Goal: Task Accomplishment & Management: Use online tool/utility

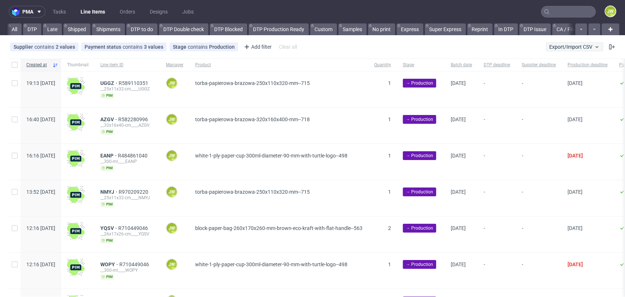
scroll to position [0, 1154]
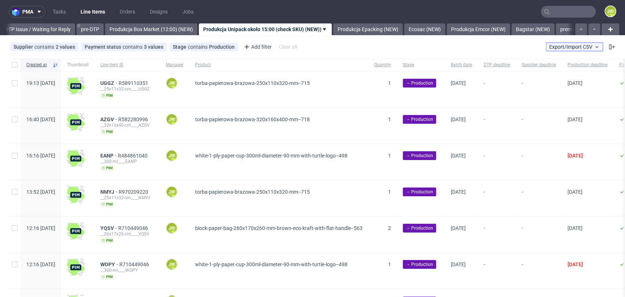
click at [562, 50] on button "Export/Import CSV" at bounding box center [574, 46] width 57 height 9
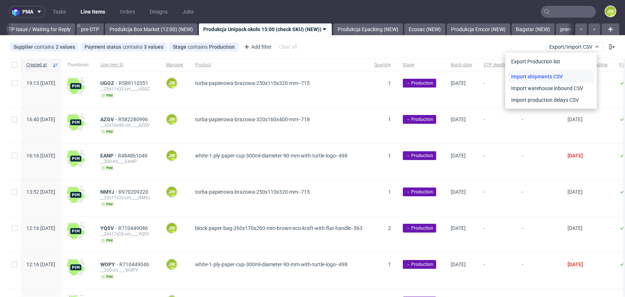
click at [547, 72] on link "Import shipments CSV" at bounding box center [551, 77] width 86 height 12
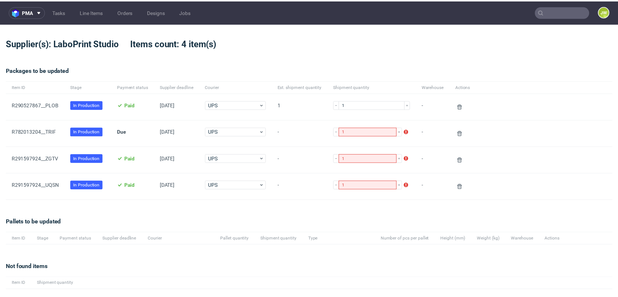
scroll to position [64, 0]
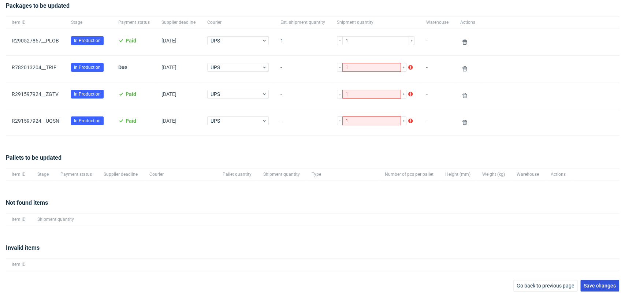
click at [593, 281] on button "Save changes" at bounding box center [599, 286] width 39 height 12
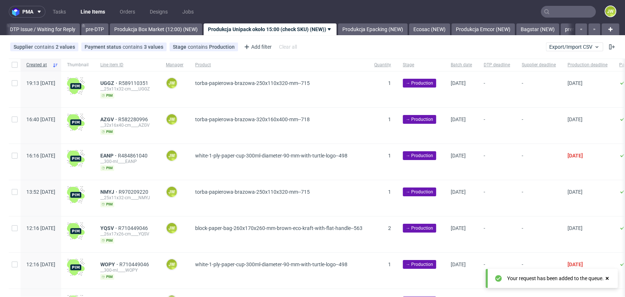
scroll to position [0, 1154]
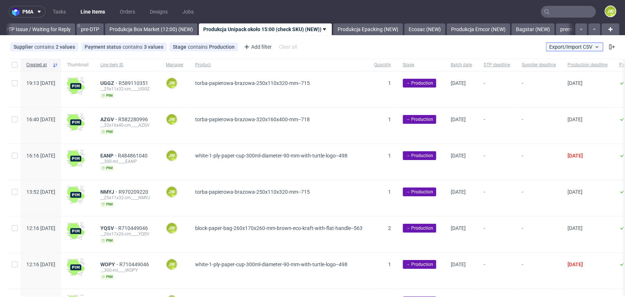
click at [570, 47] on span "Export/Import CSV" at bounding box center [574, 47] width 50 height 6
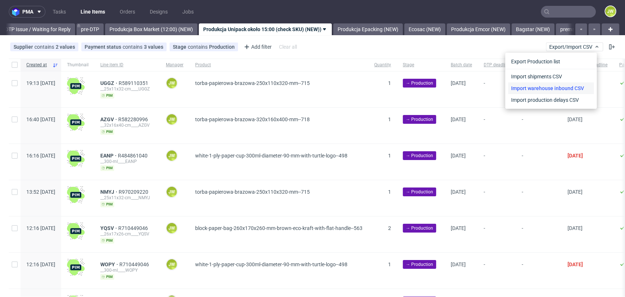
click at [532, 83] on link "Import warehouse inbound CSV" at bounding box center [551, 88] width 86 height 12
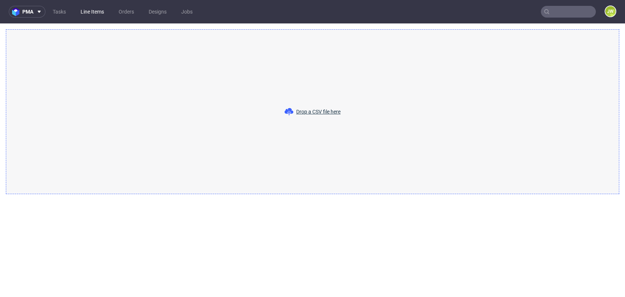
click at [102, 11] on link "Line Items" at bounding box center [92, 12] width 32 height 12
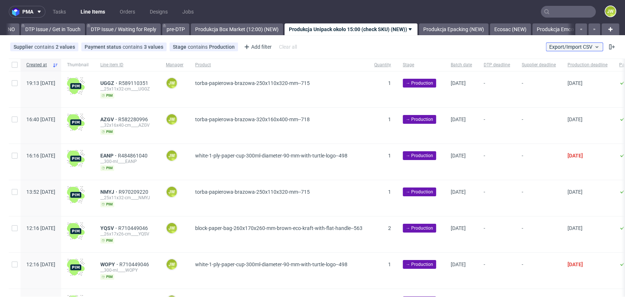
click at [574, 44] on span "Export/Import CSV" at bounding box center [574, 47] width 50 height 6
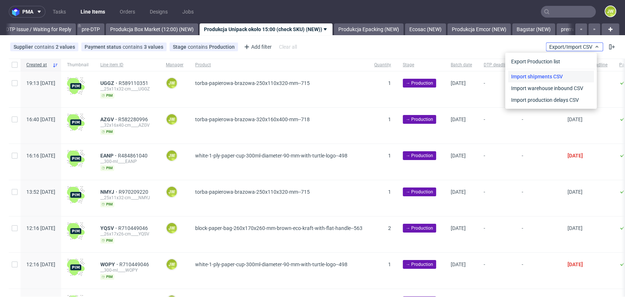
scroll to position [0, 1154]
click at [545, 71] on link "Import shipments CSV" at bounding box center [551, 77] width 86 height 12
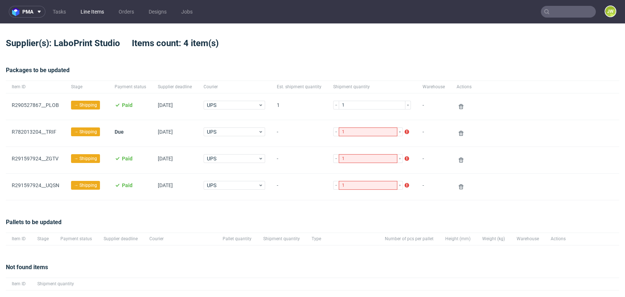
click at [88, 12] on link "Line Items" at bounding box center [92, 12] width 32 height 12
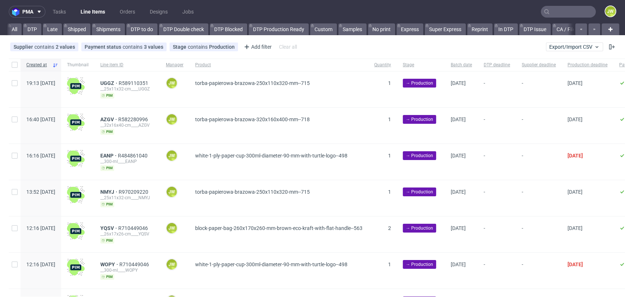
scroll to position [0, 1154]
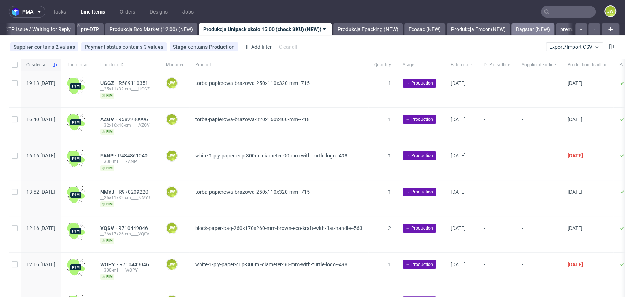
click at [548, 30] on link "Bagstar (NEW)" at bounding box center [532, 29] width 43 height 12
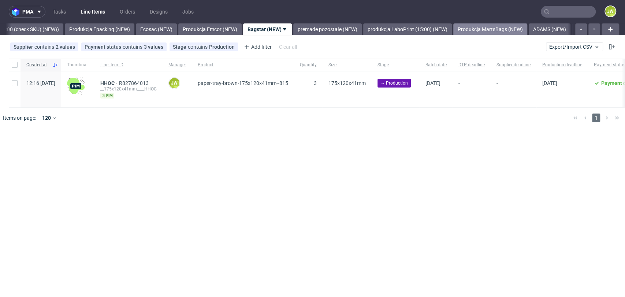
click at [522, 27] on link "Produkcja MartsBags (NEW)" at bounding box center [490, 29] width 74 height 12
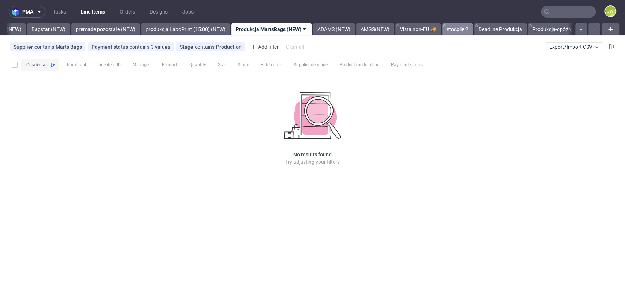
scroll to position [0, 1634]
click at [557, 28] on link "Produkcja-opóźnienia" at bounding box center [553, 29] width 58 height 12
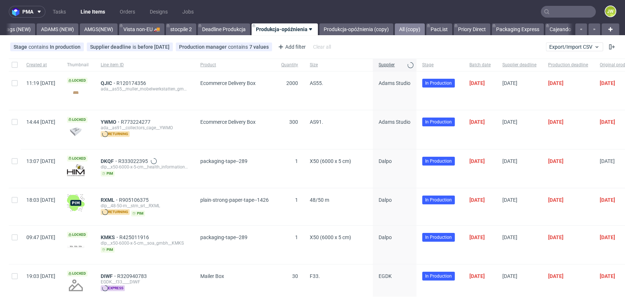
click at [415, 30] on link "All (copy)" at bounding box center [409, 29] width 30 height 12
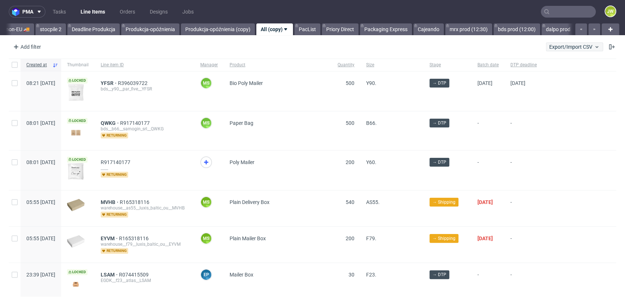
scroll to position [0, 2042]
click at [561, 44] on span "Export/Import CSV" at bounding box center [574, 47] width 50 height 6
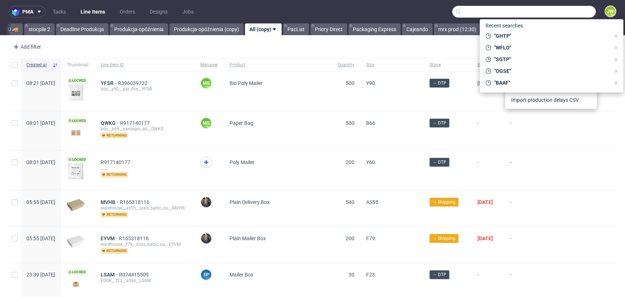
drag, startPoint x: 544, startPoint y: 6, endPoint x: 551, endPoint y: 7, distance: 7.1
click at [546, 6] on input "text" at bounding box center [523, 12] width 143 height 12
click at [380, 44] on div "Add filter Hide filters Clear all Export/Import CSV" at bounding box center [312, 47] width 625 height 18
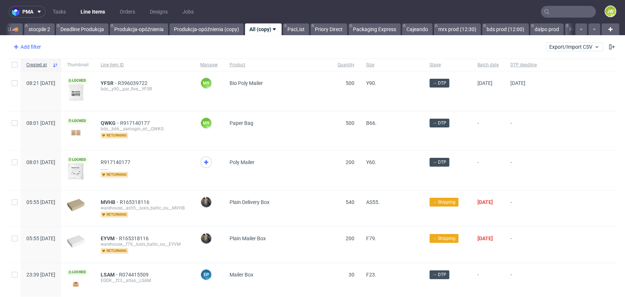
click at [41, 46] on div "Add filter" at bounding box center [26, 47] width 32 height 12
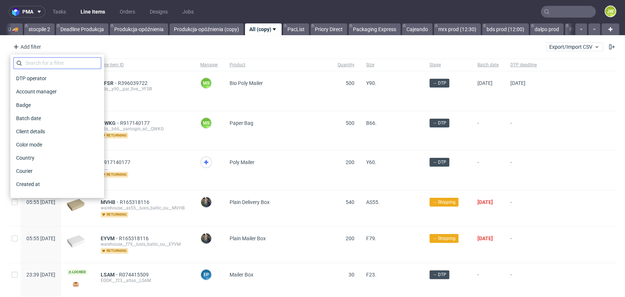
click at [27, 68] on div "DTP operator Account manager Badge Batch date Client details Color mode Country…" at bounding box center [57, 126] width 88 height 138
click at [28, 67] on input "text" at bounding box center [57, 63] width 88 height 12
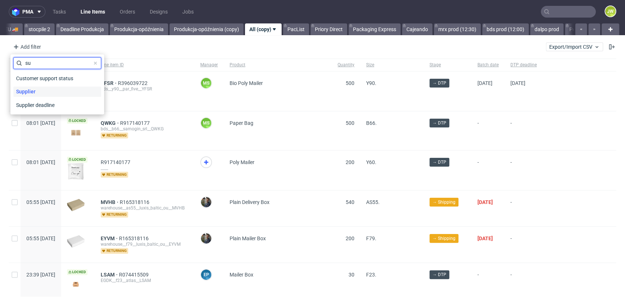
type input "su"
click at [18, 89] on span "Supplier" at bounding box center [25, 91] width 25 height 10
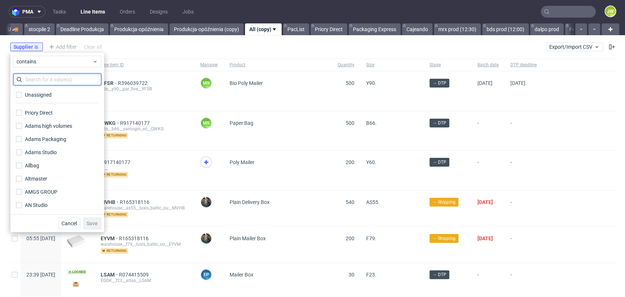
click at [37, 77] on input "text" at bounding box center [57, 80] width 88 height 12
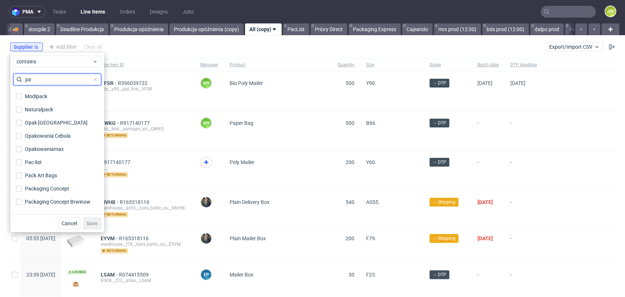
scroll to position [284, 0]
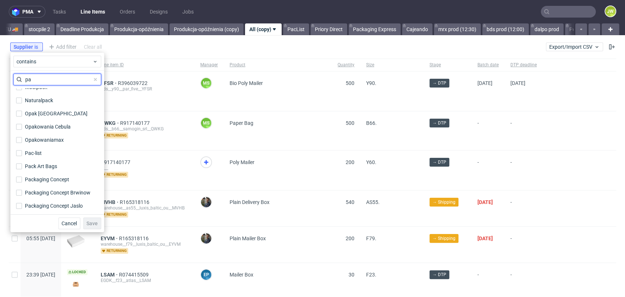
type input "p"
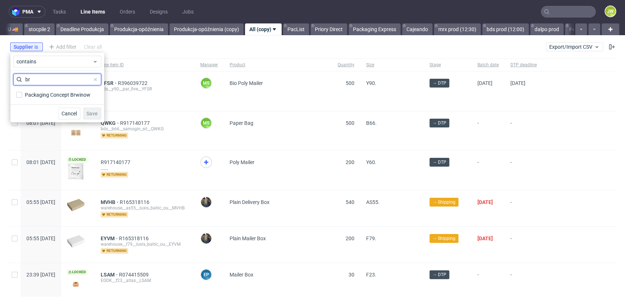
scroll to position [0, 0]
type input "brwi"
drag, startPoint x: 25, startPoint y: 93, endPoint x: 39, endPoint y: 102, distance: 16.4
click at [26, 93] on div "Packaging Concept Brwinow" at bounding box center [57, 94] width 65 height 7
click at [22, 93] on input "Packaging Concept Brwinow" at bounding box center [19, 95] width 6 height 6
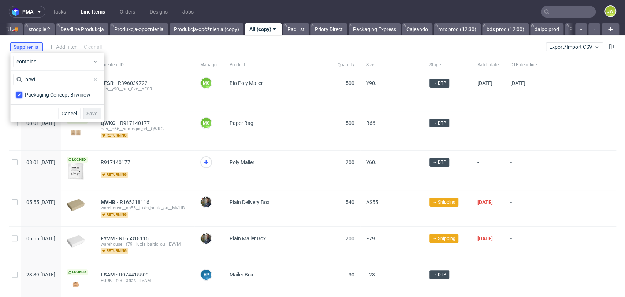
checkbox input "true"
click at [97, 115] on span "Save" at bounding box center [91, 113] width 11 height 5
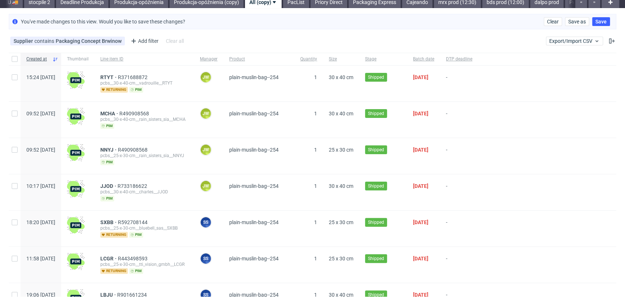
scroll to position [41, 0]
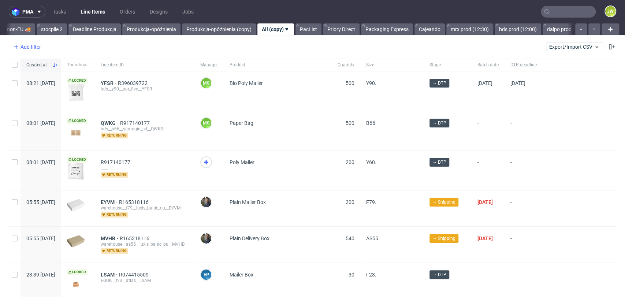
scroll to position [0, 2042]
click at [23, 46] on div "Add filter" at bounding box center [26, 47] width 32 height 12
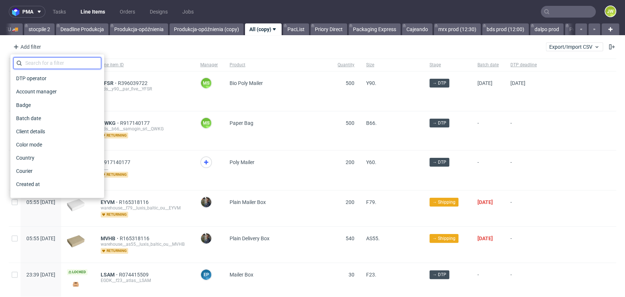
click at [36, 64] on input "text" at bounding box center [57, 63] width 88 height 12
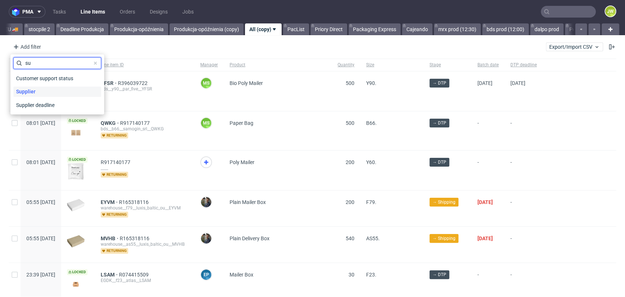
type input "su"
click at [27, 96] on span "Supplier" at bounding box center [25, 91] width 25 height 10
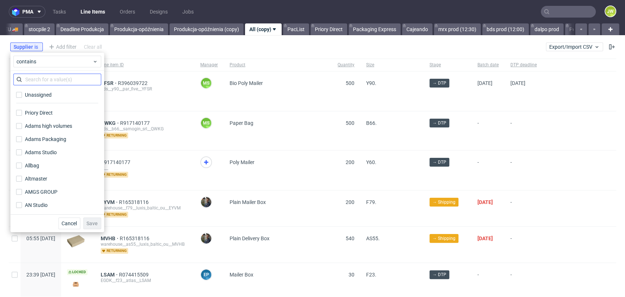
click at [41, 86] on div "Unassigned Priory Direct Adams high volumes Adams Packaging Adams Studio Allbag…" at bounding box center [57, 143] width 88 height 138
click at [41, 83] on input "text" at bounding box center [57, 80] width 88 height 12
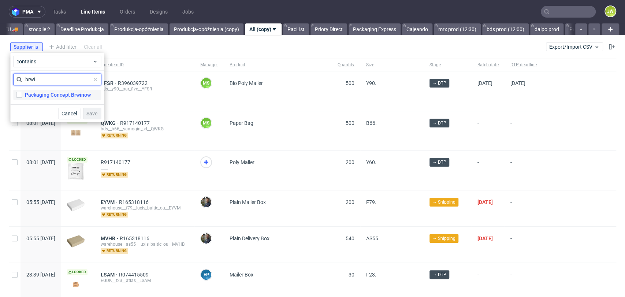
type input "brwi"
click at [40, 90] on label "Packaging Concept Brwinow" at bounding box center [57, 95] width 88 height 10
click at [22, 92] on input "Packaging Concept Brwinow" at bounding box center [19, 95] width 6 height 6
checkbox input "true"
click at [91, 111] on span "Save" at bounding box center [91, 113] width 11 height 5
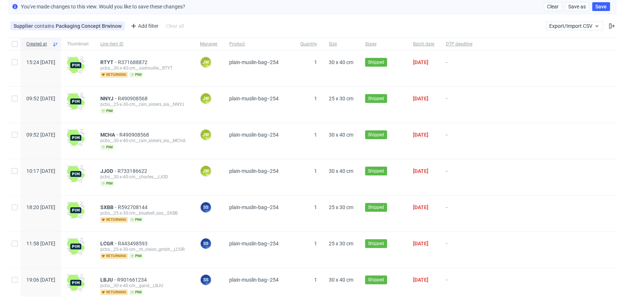
scroll to position [41, 0]
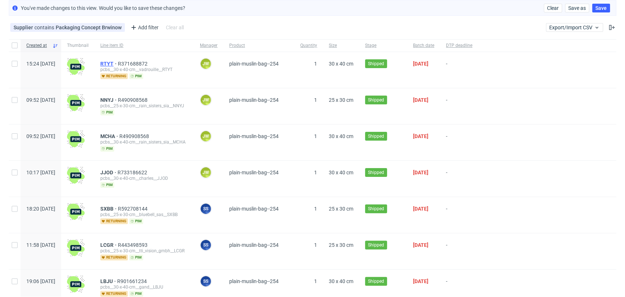
click at [118, 64] on span "RTYT" at bounding box center [109, 64] width 18 height 6
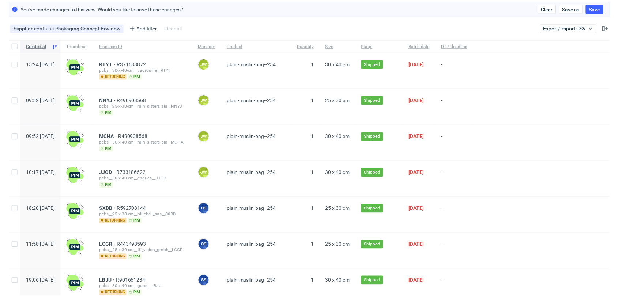
scroll to position [0, 0]
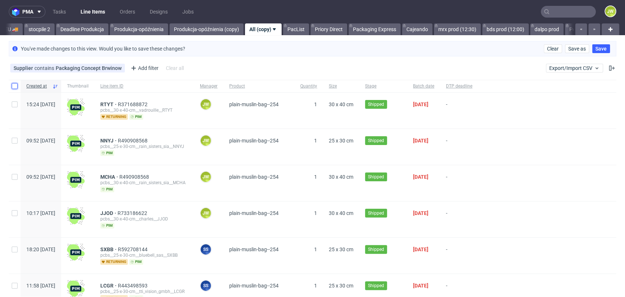
click at [13, 88] on input "checkbox" at bounding box center [15, 86] width 6 height 6
checkbox input "true"
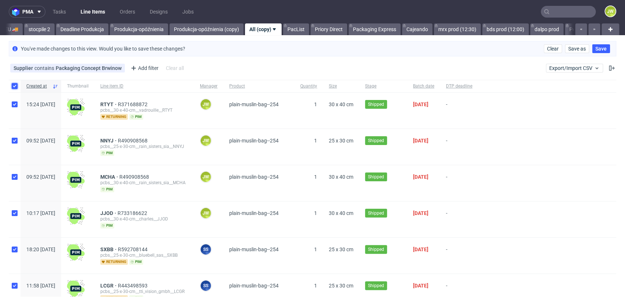
checkbox input "true"
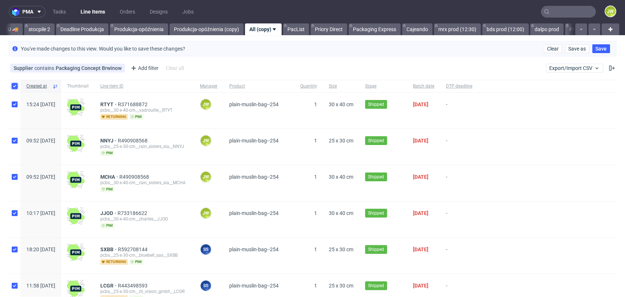
checkbox input "true"
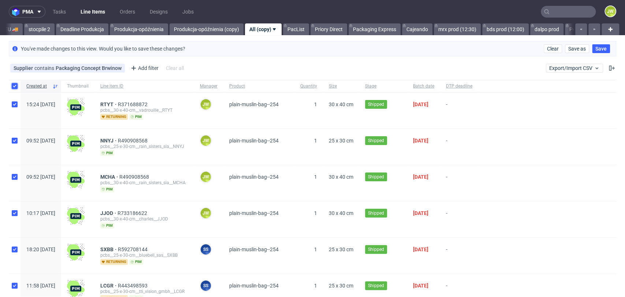
checkbox input "true"
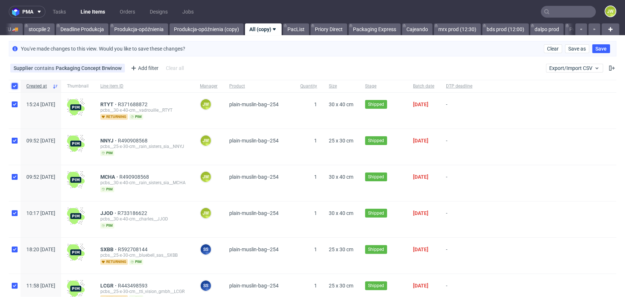
checkbox input "true"
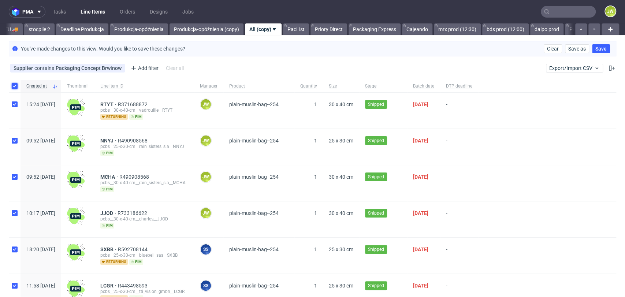
checkbox input "true"
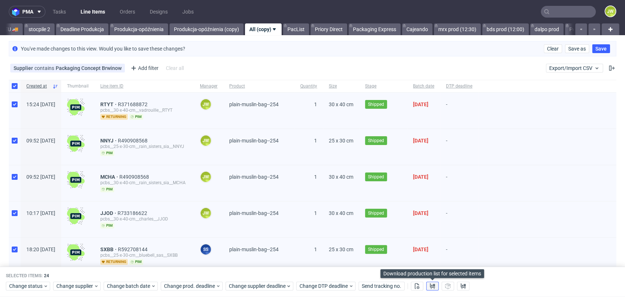
click at [437, 288] on button at bounding box center [432, 286] width 12 height 9
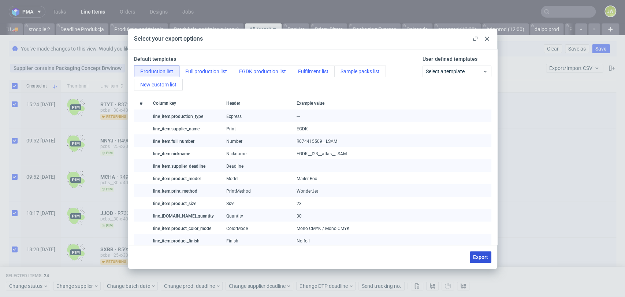
click at [471, 252] on button "Export" at bounding box center [480, 257] width 22 height 12
checkbox input "false"
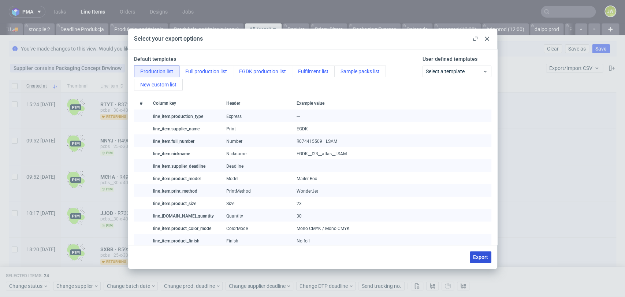
checkbox input "false"
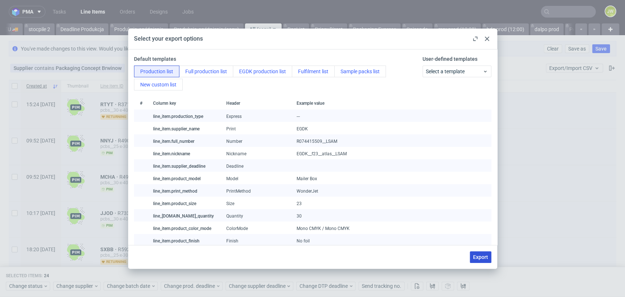
checkbox input "false"
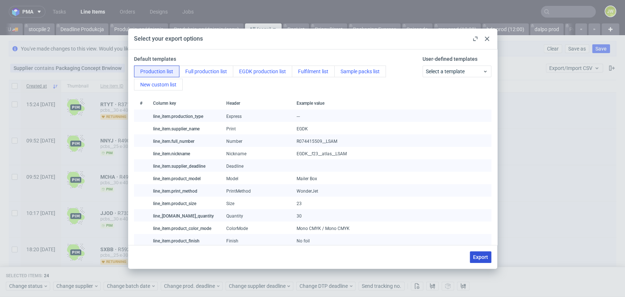
checkbox input "false"
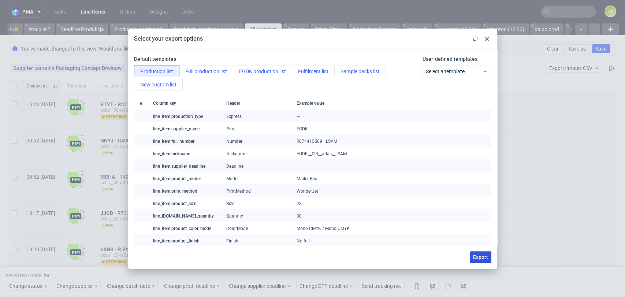
checkbox input "false"
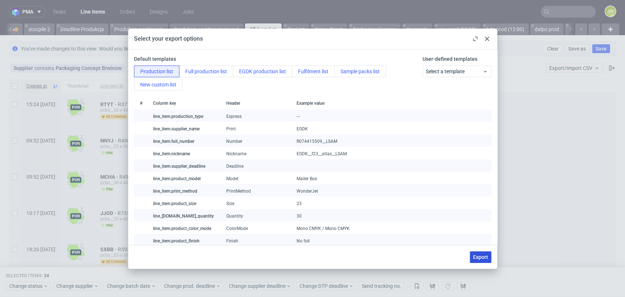
checkbox input "false"
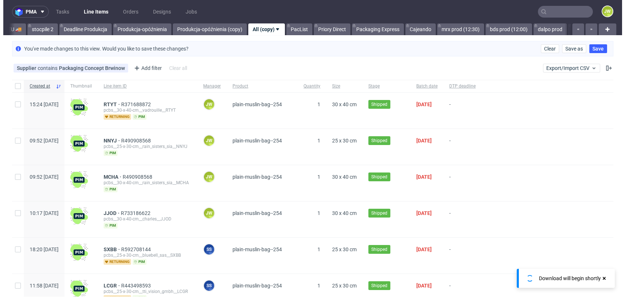
scroll to position [0, 2042]
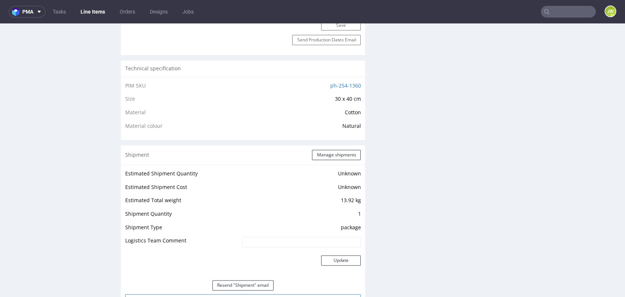
scroll to position [691, 0]
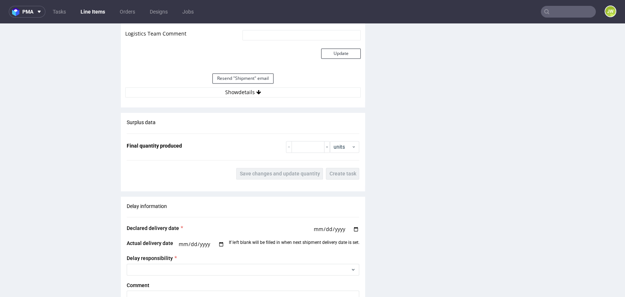
click at [232, 116] on div "Surplus data Final quantity produced units Save changes and update quantity Cre…" at bounding box center [243, 149] width 244 height 72
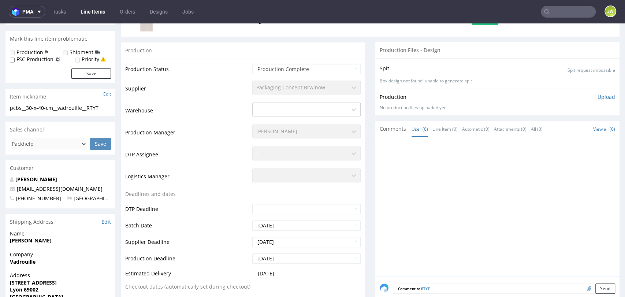
scroll to position [0, 0]
